Goal: Transaction & Acquisition: Purchase product/service

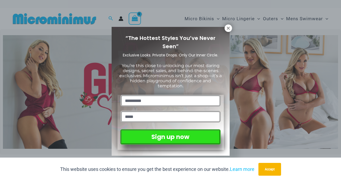
click at [229, 32] on div "“The Hottest Styles You’ve Never Seen” Exclusive Looks. Private Drops. Only Our…" at bounding box center [171, 91] width 118 height 129
click at [229, 30] on icon at bounding box center [228, 28] width 5 height 5
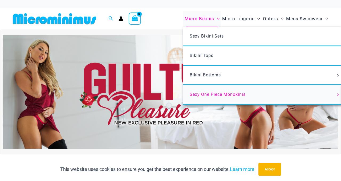
click at [207, 96] on span "Sexy One Piece Monokinis" at bounding box center [218, 94] width 56 height 5
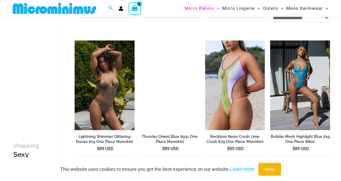
scroll to position [744, 0]
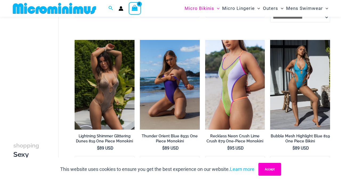
click at [281, 167] on button "Accept" at bounding box center [270, 169] width 23 height 13
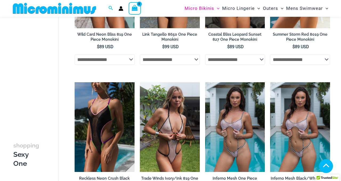
scroll to position [0, 0]
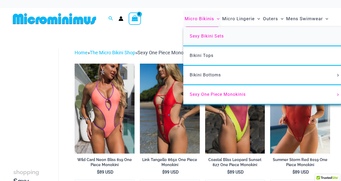
click at [206, 34] on span "Sexy Bikini Sets" at bounding box center [207, 36] width 34 height 5
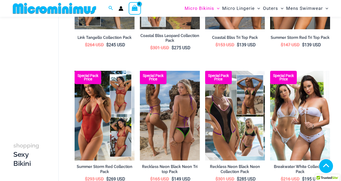
scroll to position [259, 0]
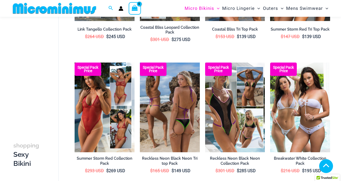
click at [180, 134] on img at bounding box center [170, 108] width 60 height 90
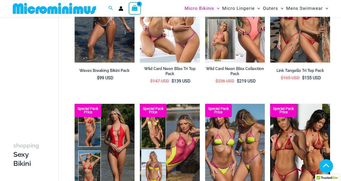
scroll to position [0, 0]
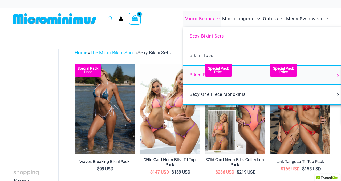
click at [198, 74] on span "Bikini Bottoms" at bounding box center [205, 74] width 31 height 5
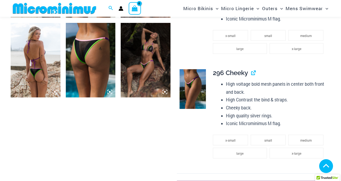
scroll to position [432, 0]
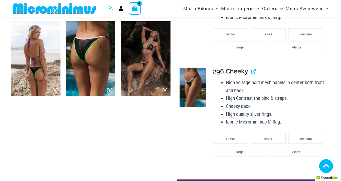
click at [89, 53] on img at bounding box center [91, 58] width 50 height 75
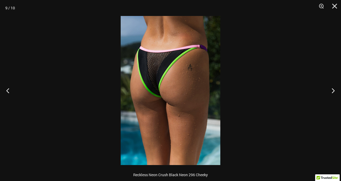
click at [150, 81] on img at bounding box center [171, 90] width 100 height 149
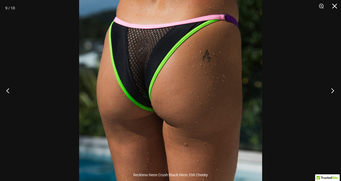
click at [336, 89] on button "Next" at bounding box center [331, 90] width 20 height 27
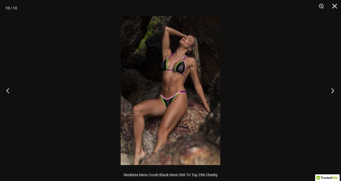
click at [336, 89] on button "Next" at bounding box center [331, 90] width 20 height 27
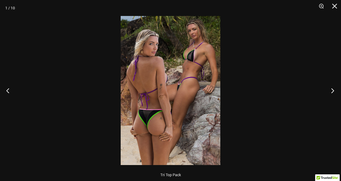
click at [336, 89] on button "Next" at bounding box center [331, 90] width 20 height 27
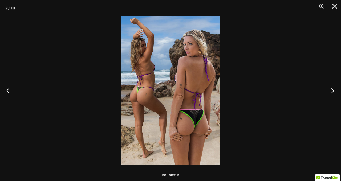
click at [336, 89] on button "Next" at bounding box center [331, 90] width 20 height 27
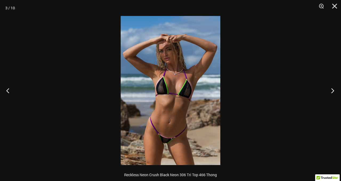
click at [328, 90] on button "Next" at bounding box center [331, 90] width 20 height 27
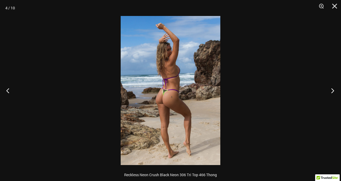
click at [328, 90] on button "Next" at bounding box center [331, 90] width 20 height 27
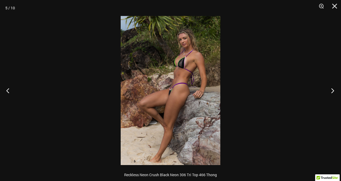
click at [328, 90] on button "Next" at bounding box center [331, 90] width 20 height 27
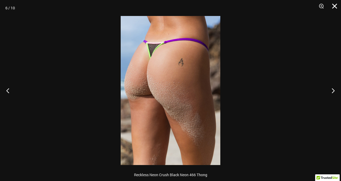
click at [337, 5] on button "Close" at bounding box center [332, 8] width 13 height 16
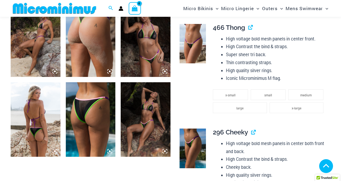
scroll to position [400, 0]
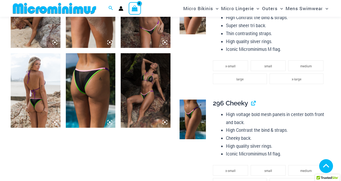
click at [189, 117] on img at bounding box center [193, 120] width 26 height 40
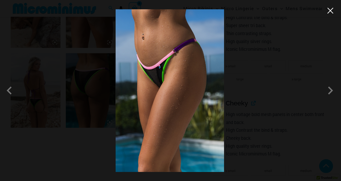
click at [329, 11] on button "Close" at bounding box center [331, 11] width 8 height 8
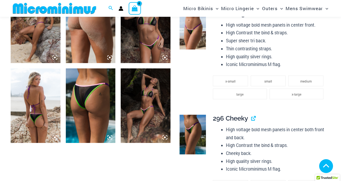
scroll to position [374, 0]
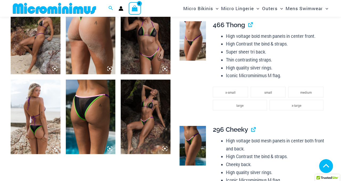
click at [79, 102] on img at bounding box center [91, 117] width 50 height 75
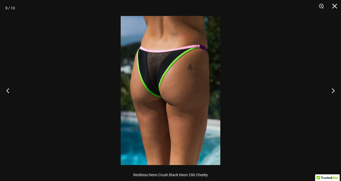
click at [150, 81] on img at bounding box center [171, 90] width 100 height 149
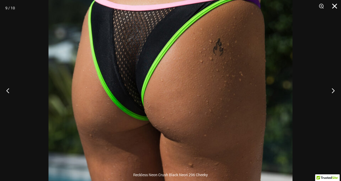
click at [336, 8] on button "Close" at bounding box center [332, 8] width 13 height 16
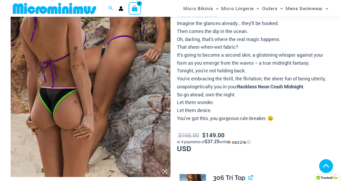
scroll to position [86, 0]
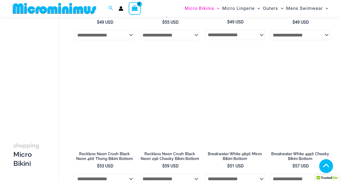
scroll to position [555, 0]
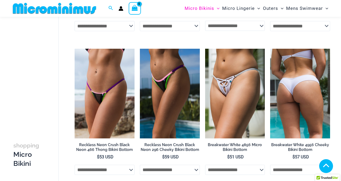
click at [304, 103] on img at bounding box center [300, 94] width 60 height 90
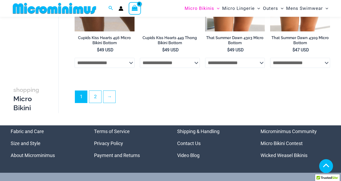
scroll to position [1390, 0]
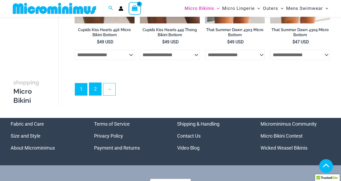
click at [97, 95] on link "2" at bounding box center [95, 89] width 12 height 13
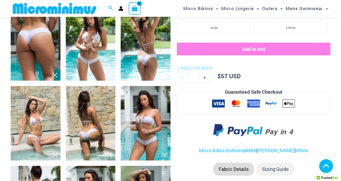
scroll to position [287, 0]
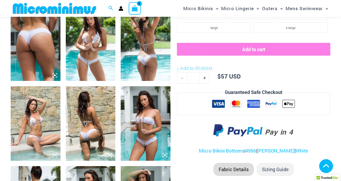
click at [95, 65] on img at bounding box center [91, 43] width 50 height 75
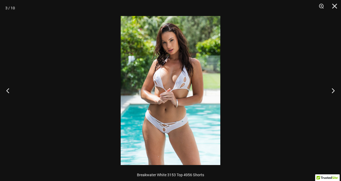
click at [170, 129] on img at bounding box center [171, 90] width 100 height 149
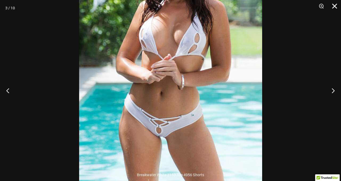
click at [335, 7] on button "Close" at bounding box center [332, 8] width 13 height 16
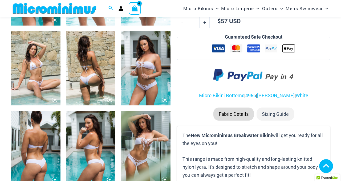
scroll to position [364, 0]
